Goal: Task Accomplishment & Management: Use online tool/utility

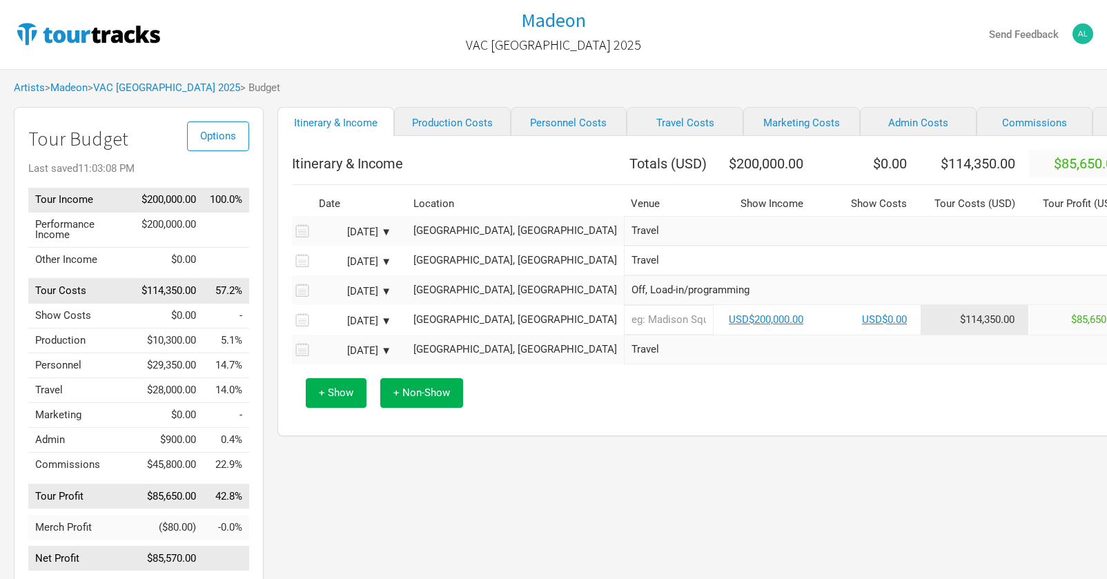
scroll to position [40, 0]
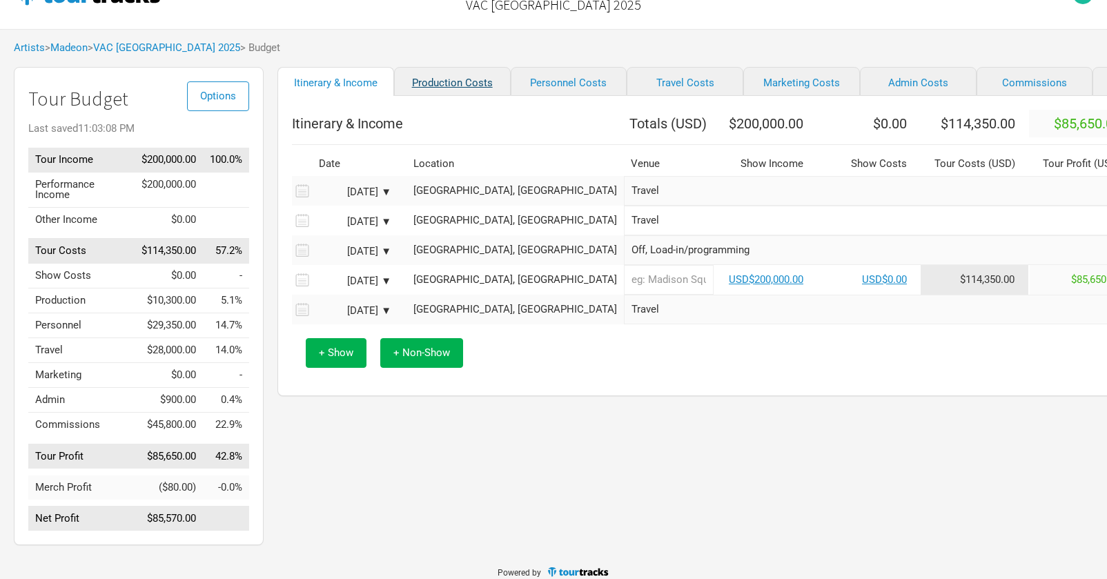
click at [445, 89] on link "Production Costs" at bounding box center [452, 81] width 117 height 29
select select "Shows"
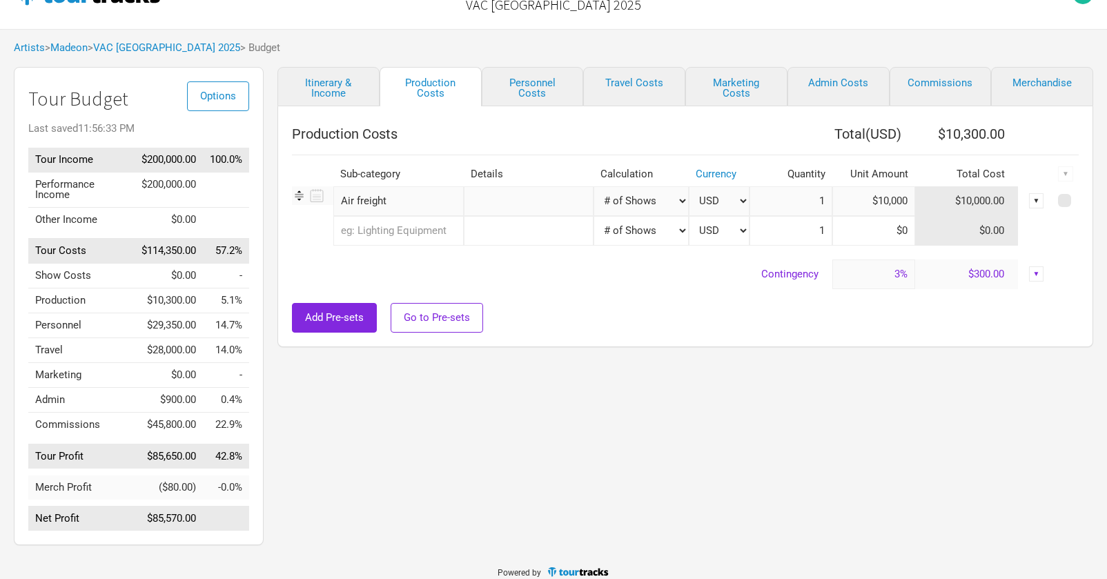
click at [471, 235] on input "text" at bounding box center [529, 231] width 130 height 30
click at [365, 234] on input "text" at bounding box center [398, 231] width 130 height 30
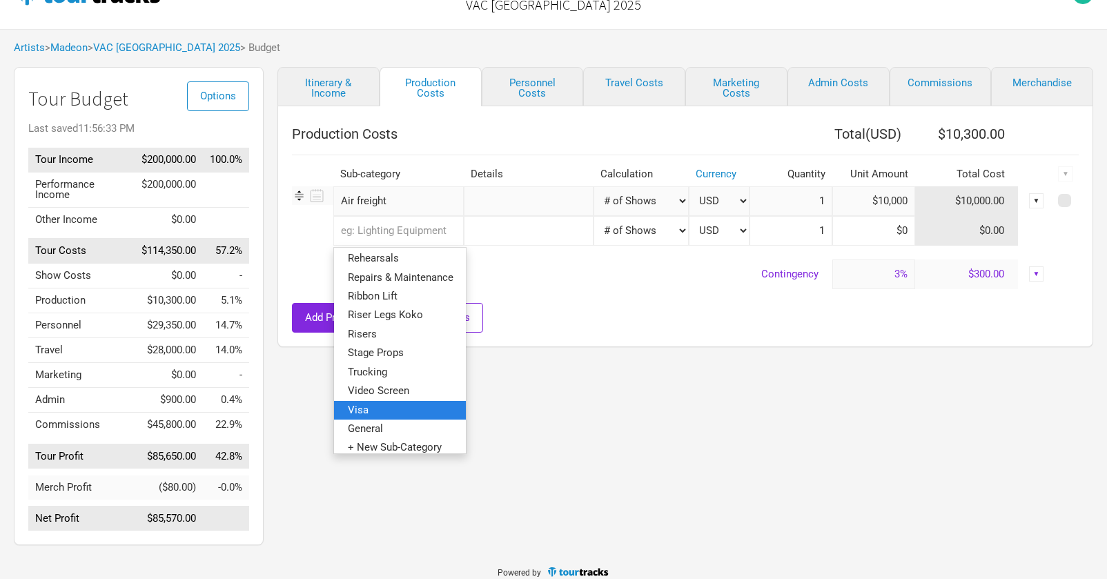
scroll to position [323, 0]
click at [365, 404] on span "Visa" at bounding box center [358, 410] width 21 height 12
select select "Shows"
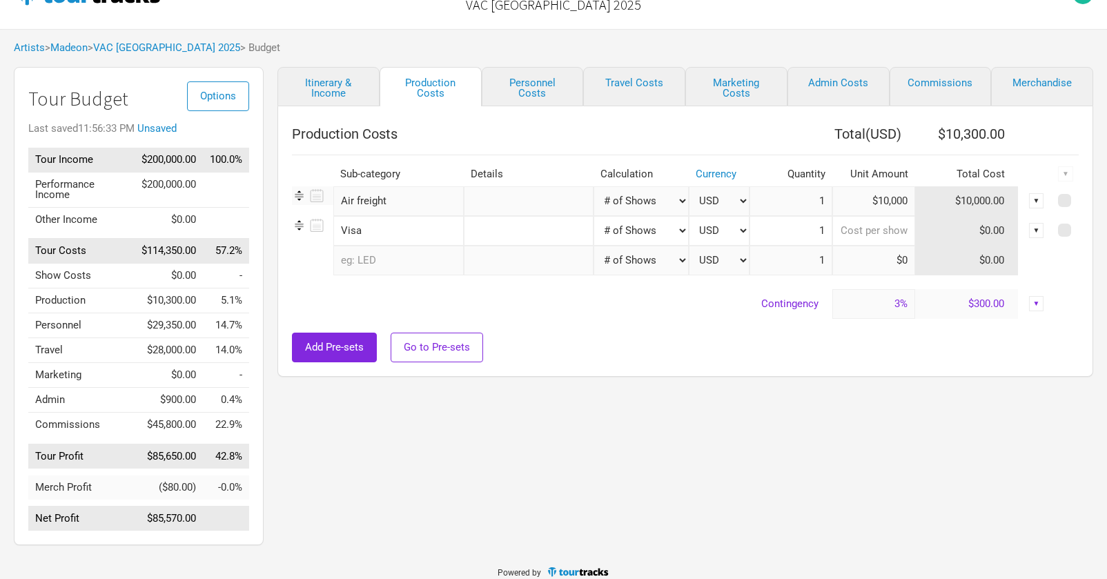
click at [873, 229] on input at bounding box center [874, 231] width 83 height 30
type input "$10,000"
click at [333, 83] on link "Itinerary & Income" at bounding box center [329, 86] width 102 height 39
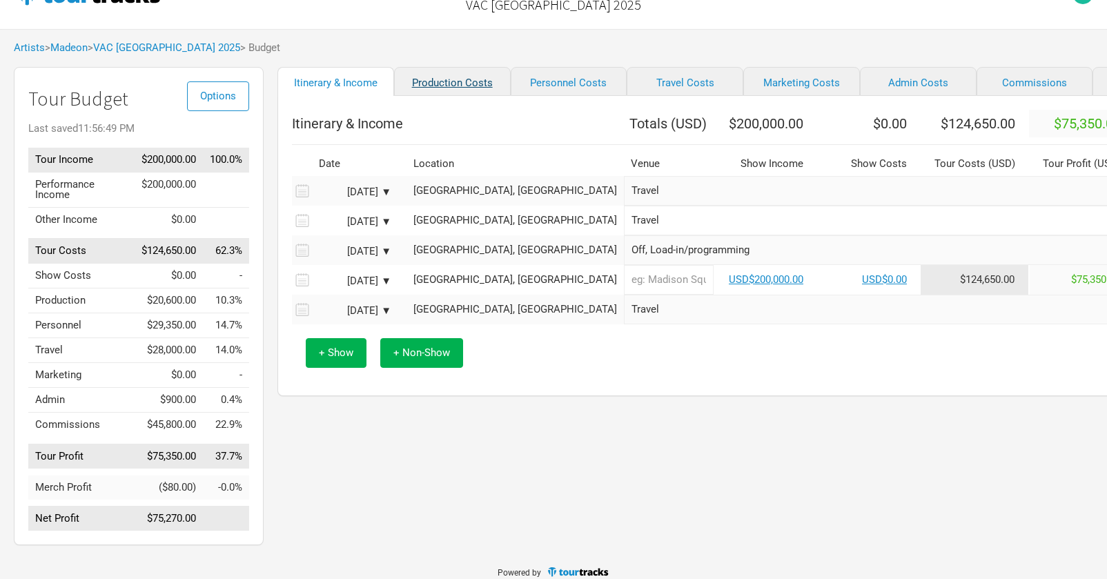
click at [436, 79] on link "Production Costs" at bounding box center [452, 81] width 117 height 29
select select "Shows"
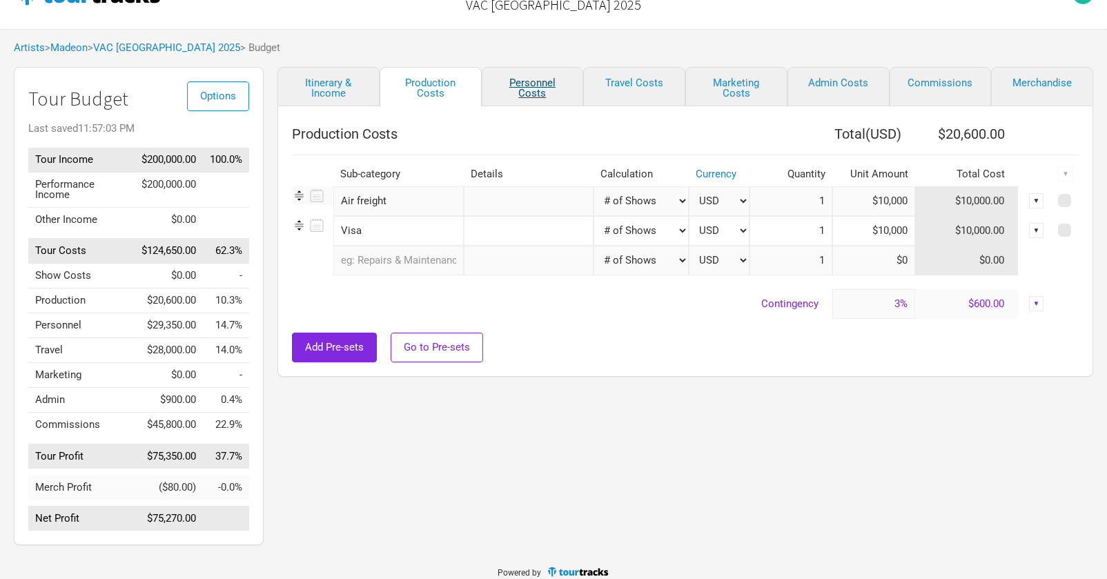
click at [521, 80] on link "Personnel Costs" at bounding box center [533, 86] width 102 height 39
select select "Shows"
select select "Total Days"
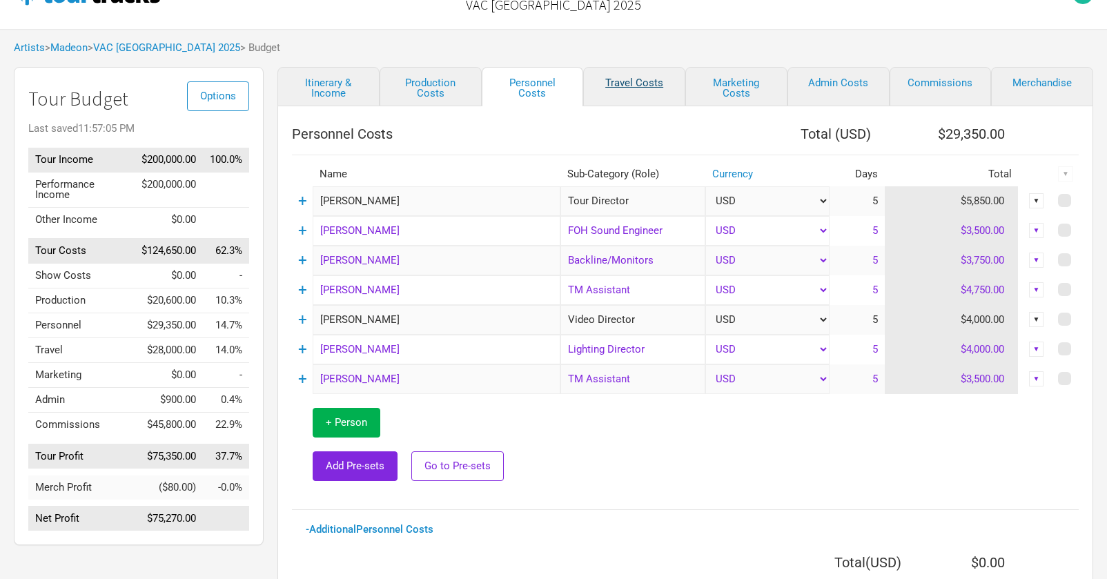
click at [650, 86] on link "Travel Costs" at bounding box center [634, 86] width 102 height 39
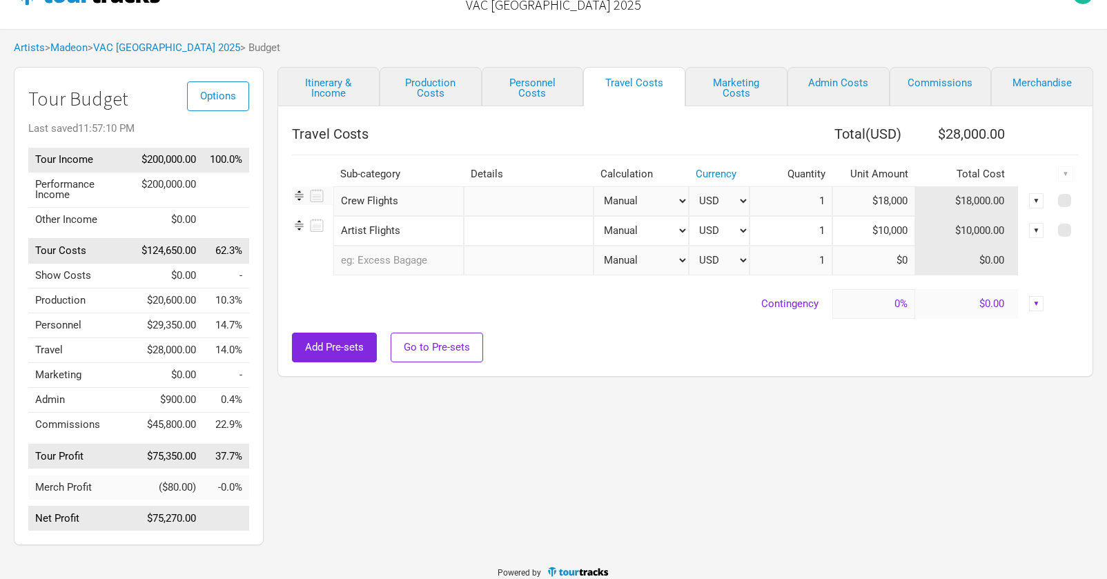
click at [587, 437] on div "Itinerary & Income Production Costs Personnel Costs Travel Costs Marketing Cost…" at bounding box center [672, 309] width 816 height 485
click at [77, 43] on link "Madeon" at bounding box center [68, 47] width 37 height 12
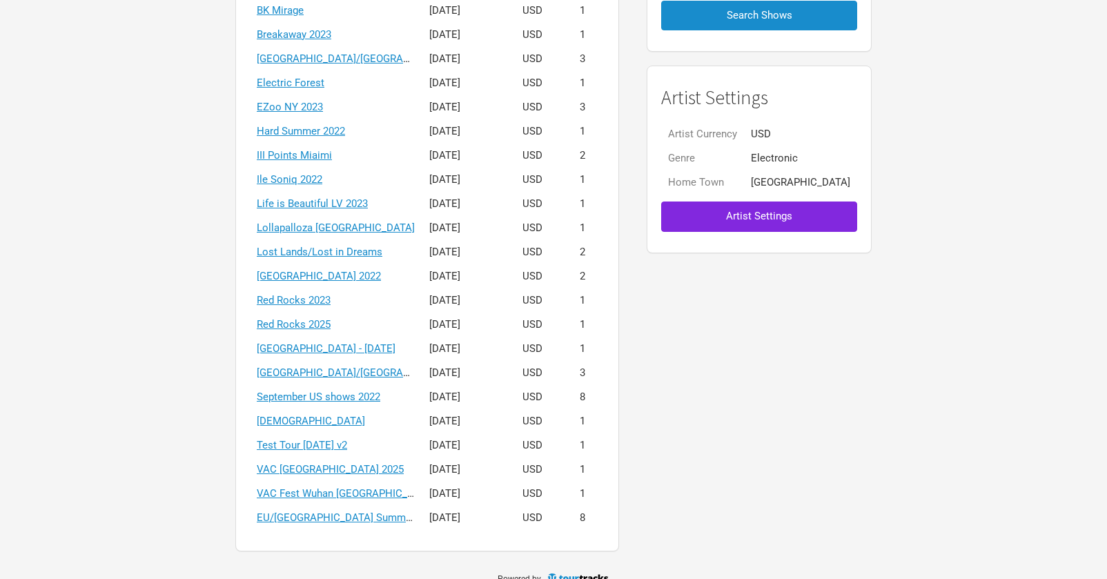
scroll to position [244, 0]
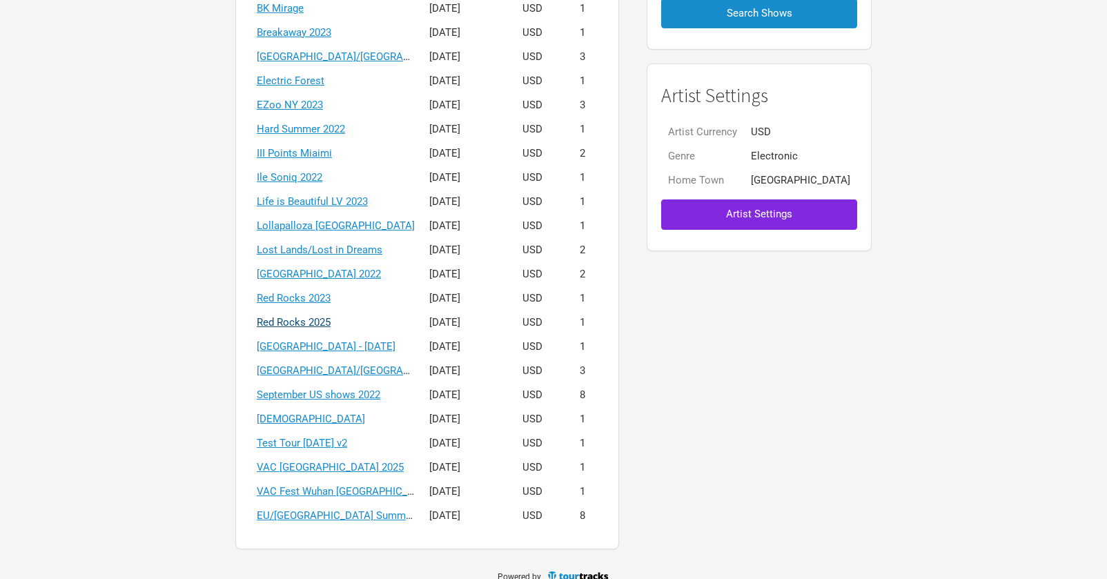
click at [331, 321] on link "Red Rocks 2025" at bounding box center [294, 322] width 74 height 12
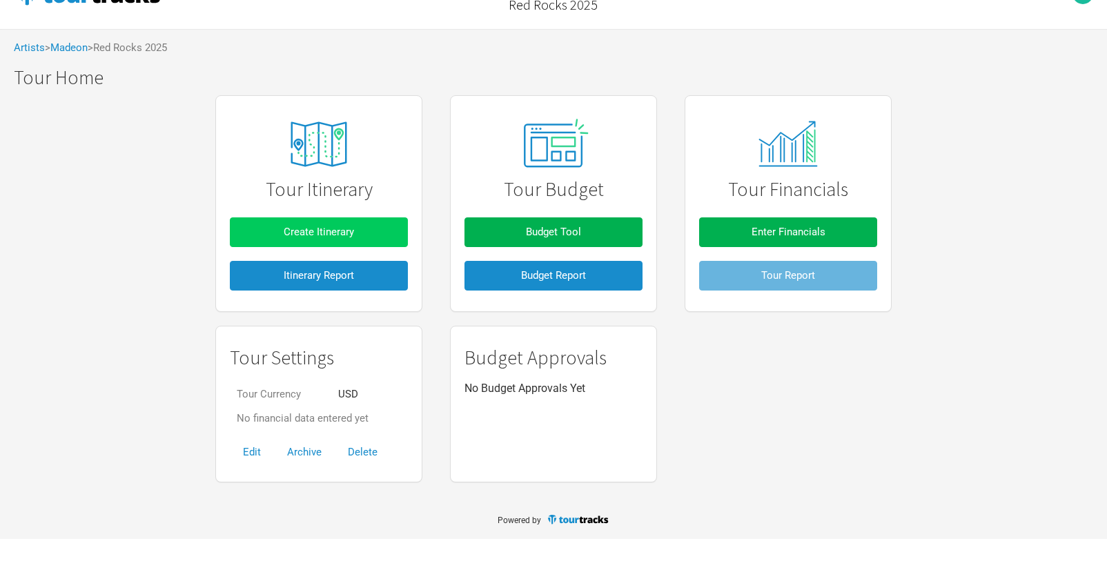
click at [369, 257] on button "Create Itinerary" at bounding box center [319, 272] width 178 height 30
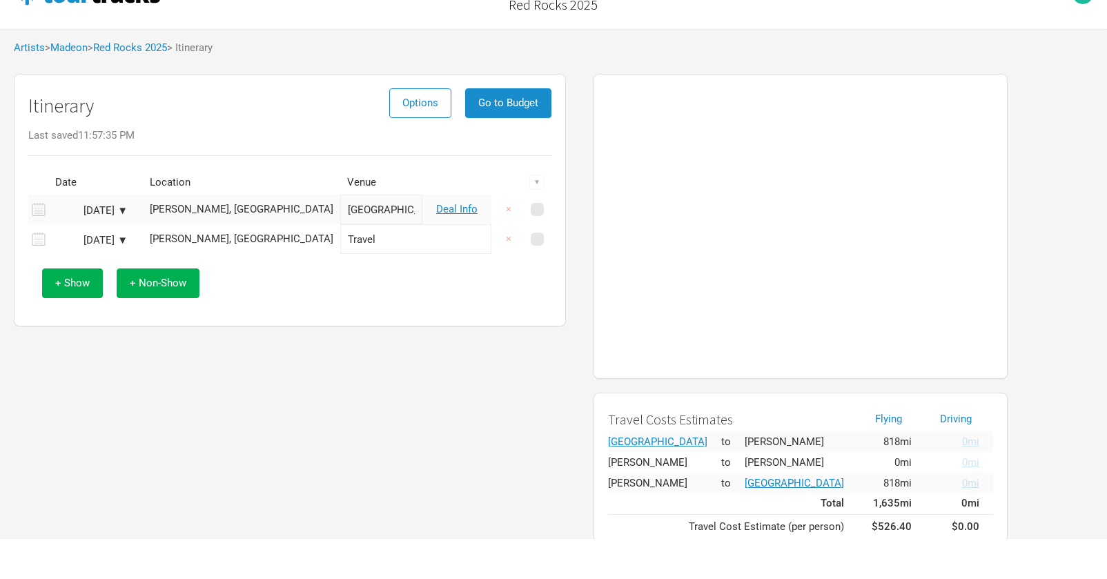
scroll to position [40, 0]
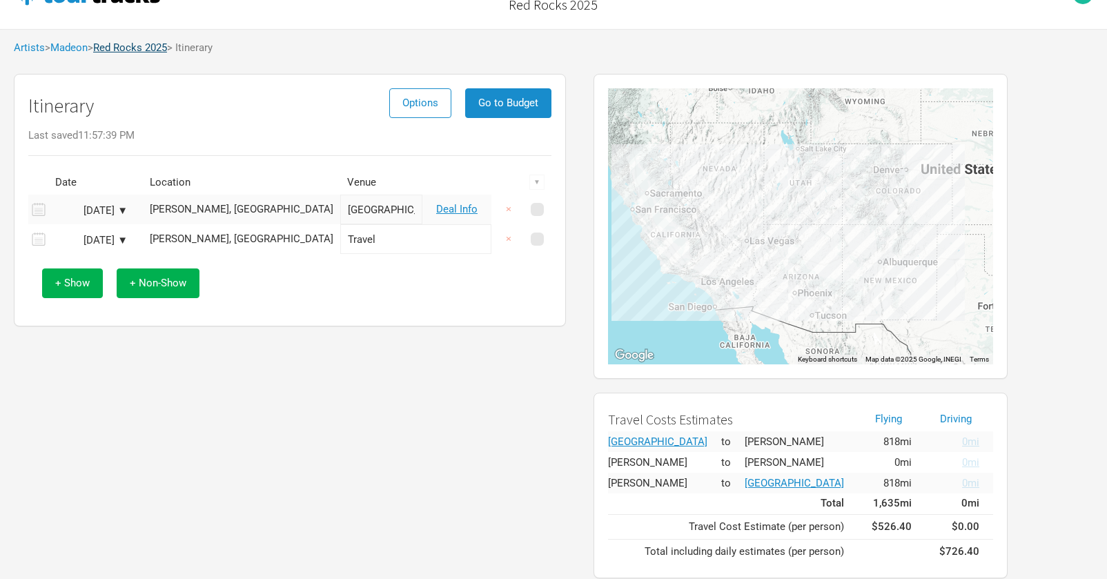
click at [124, 48] on link "Red Rocks 2025" at bounding box center [130, 47] width 74 height 12
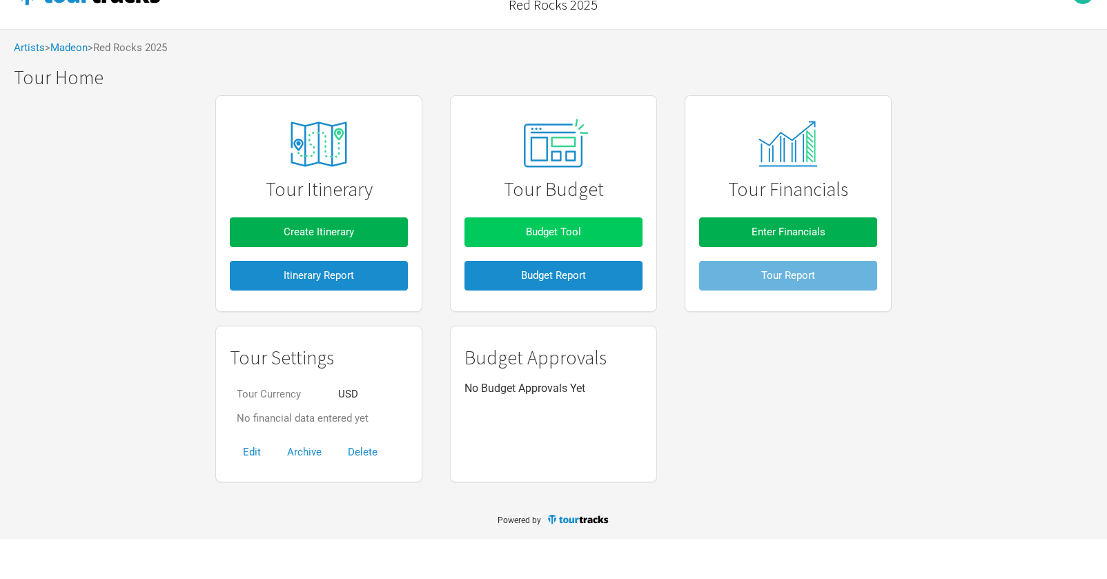
click at [557, 266] on span "Budget Tool" at bounding box center [553, 272] width 55 height 12
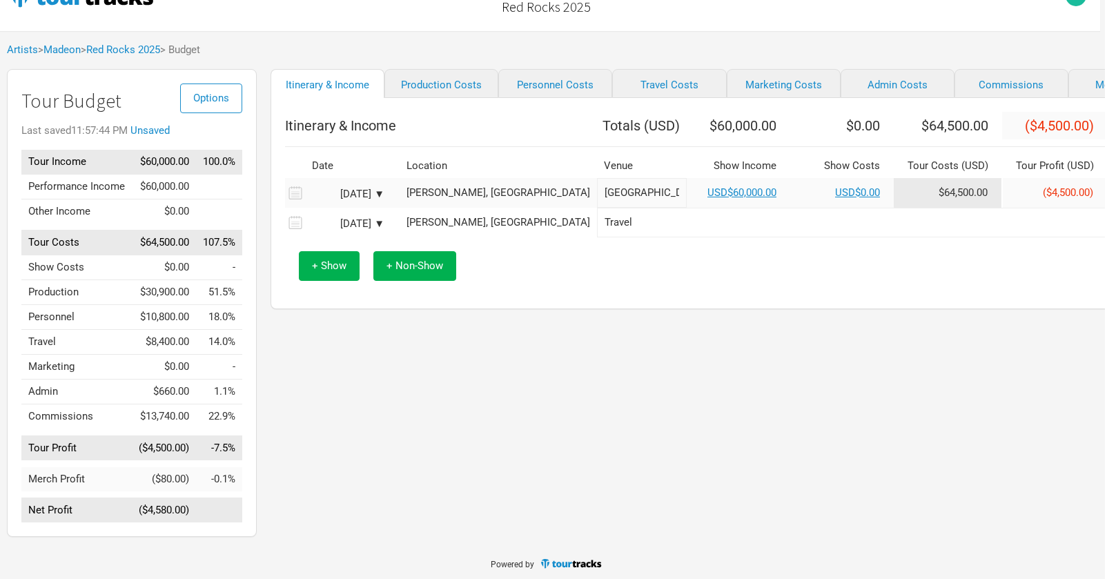
scroll to position [37, 5]
click at [443, 87] on link "Production Costs" at bounding box center [444, 84] width 114 height 29
select select "Shows"
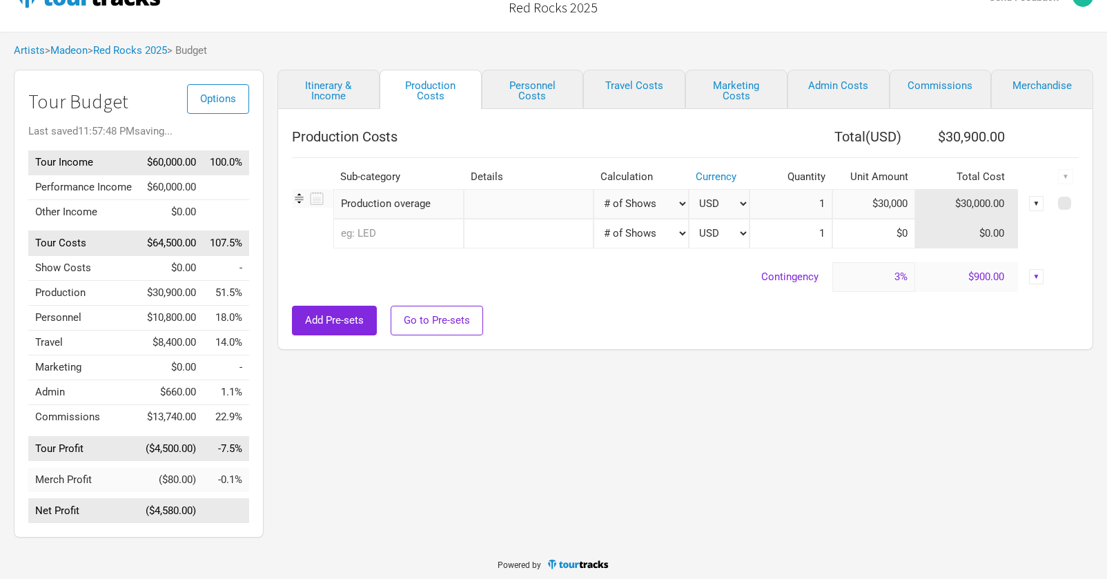
scroll to position [37, 0]
click at [395, 203] on input "Production overage" at bounding box center [398, 204] width 130 height 30
click at [516, 273] on td "Contingency" at bounding box center [562, 277] width 541 height 30
